Goal: Find specific page/section: Find specific page/section

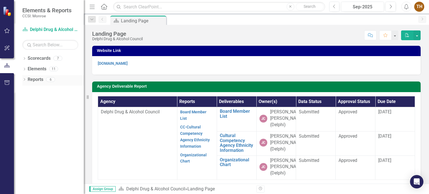
click at [35, 78] on link "Reports" at bounding box center [36, 80] width 16 height 6
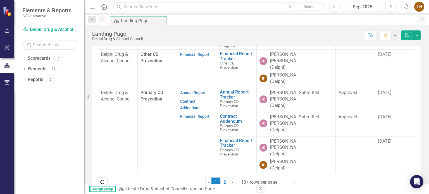
scroll to position [223, 0]
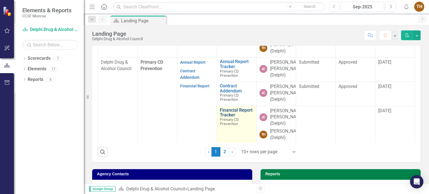
click at [241, 114] on link "Financial Report Tracker" at bounding box center [237, 113] width 34 height 10
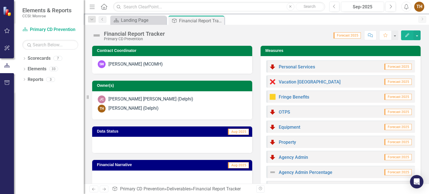
click at [391, 65] on span "Forecast 2025" at bounding box center [397, 67] width 27 height 6
click at [304, 68] on link "Personal Services" at bounding box center [297, 66] width 36 height 5
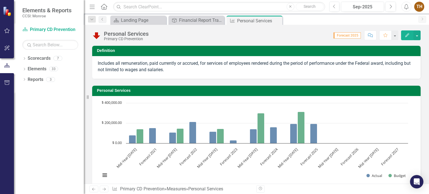
scroll to position [56, 0]
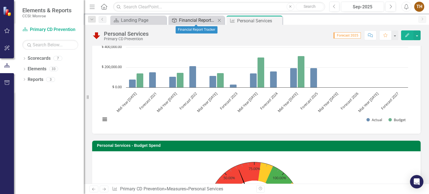
click at [179, 19] on link "Deliverable Financial Report Tracker" at bounding box center [193, 20] width 46 height 7
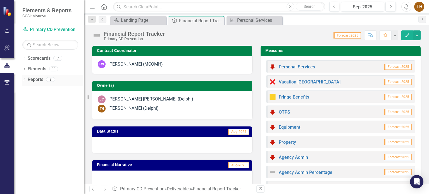
click at [37, 79] on link "Reports" at bounding box center [36, 80] width 16 height 6
click at [40, 83] on div "Reports" at bounding box center [36, 79] width 16 height 9
click at [145, 21] on div "Landing Page" at bounding box center [139, 20] width 37 height 7
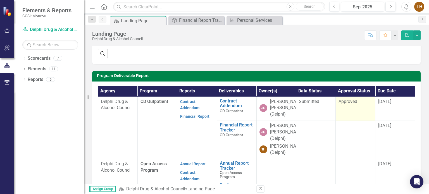
scroll to position [140, 0]
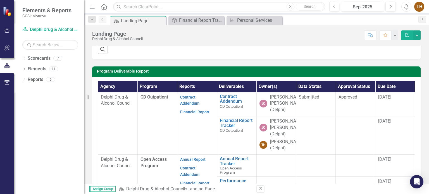
click at [378, 124] on span "[DATE]" at bounding box center [384, 120] width 13 height 5
click at [183, 114] on link "Financial Report" at bounding box center [194, 112] width 29 height 4
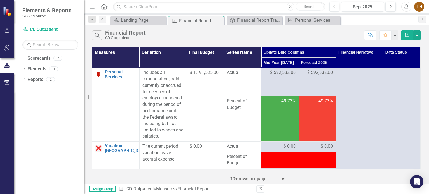
click at [318, 60] on th "Forecast 2025" at bounding box center [316, 63] width 37 height 10
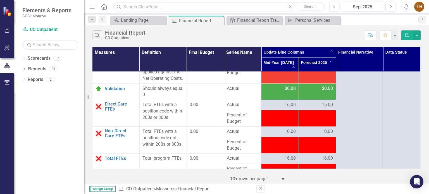
scroll to position [1201, 0]
